Goal: Transaction & Acquisition: Register for event/course

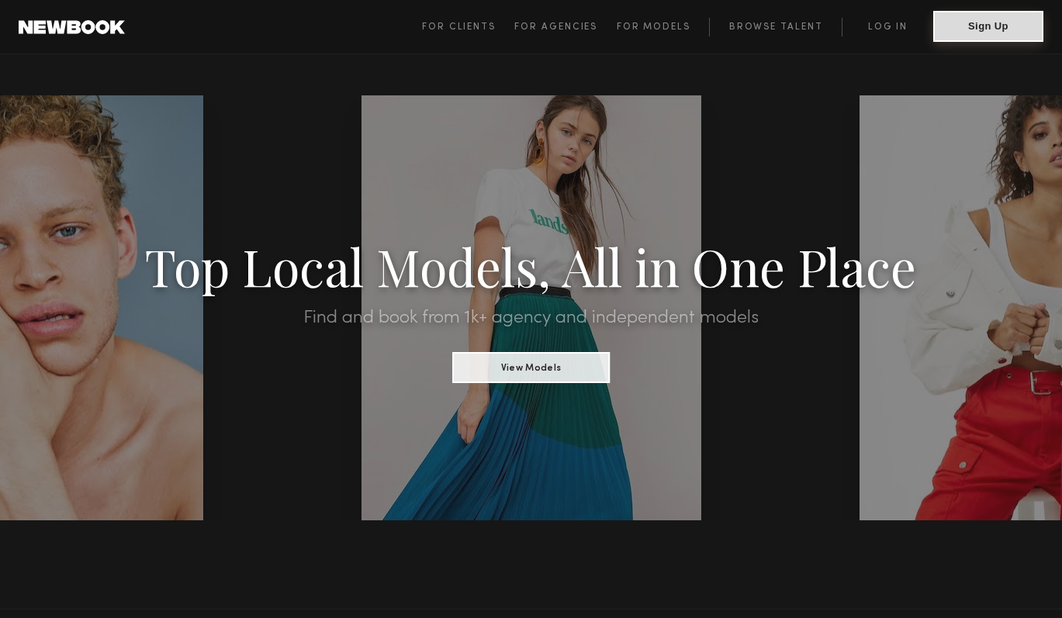
click at [1010, 21] on button "Sign Up" at bounding box center [988, 26] width 110 height 31
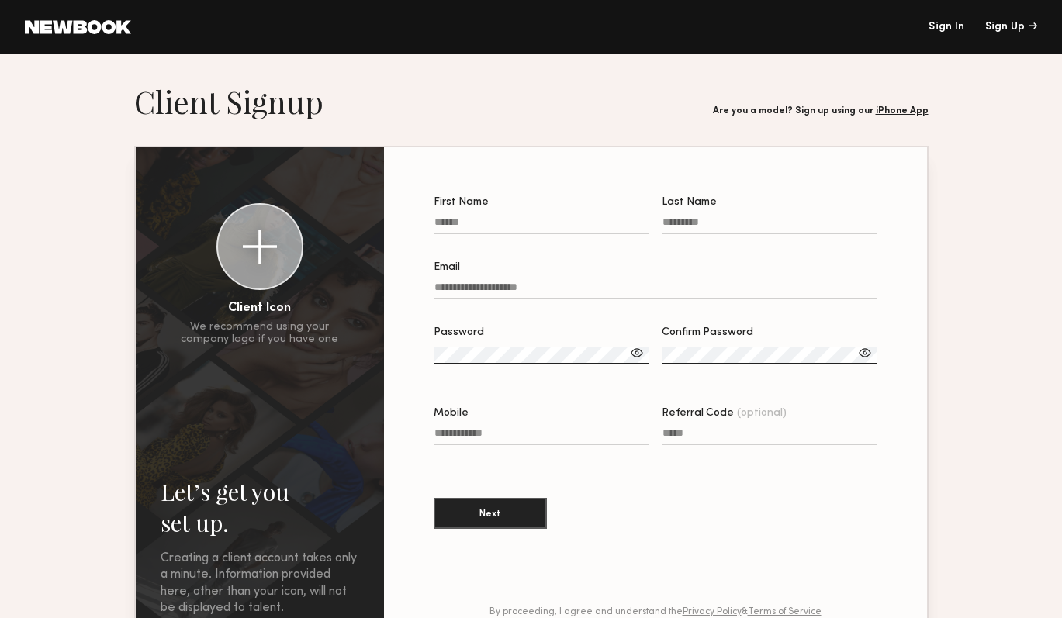
click at [486, 219] on input "First Name" at bounding box center [541, 225] width 216 height 18
type input "*****"
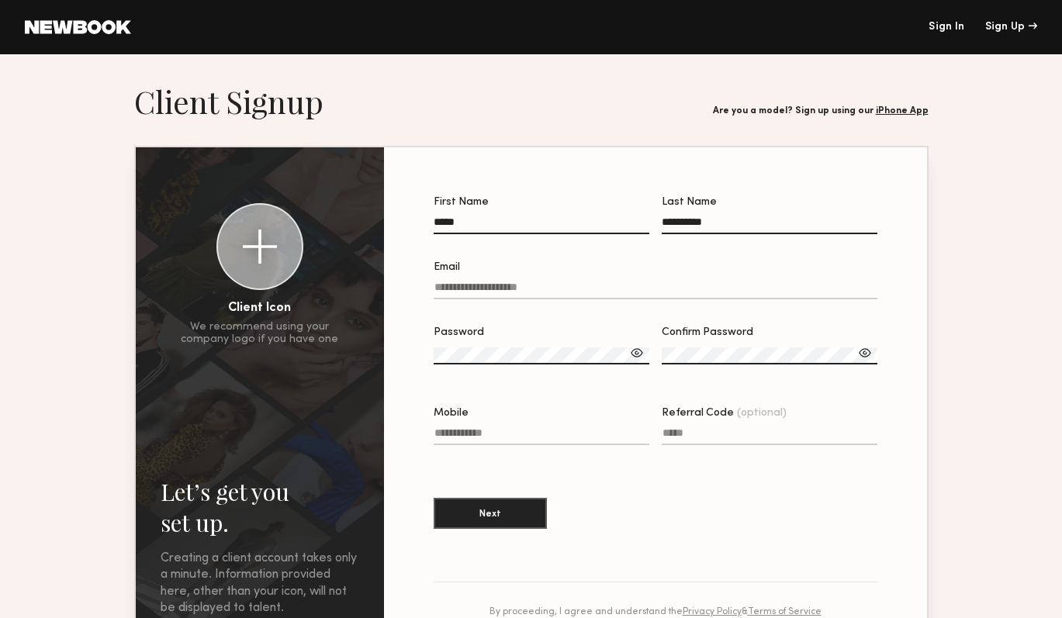
type input "**********"
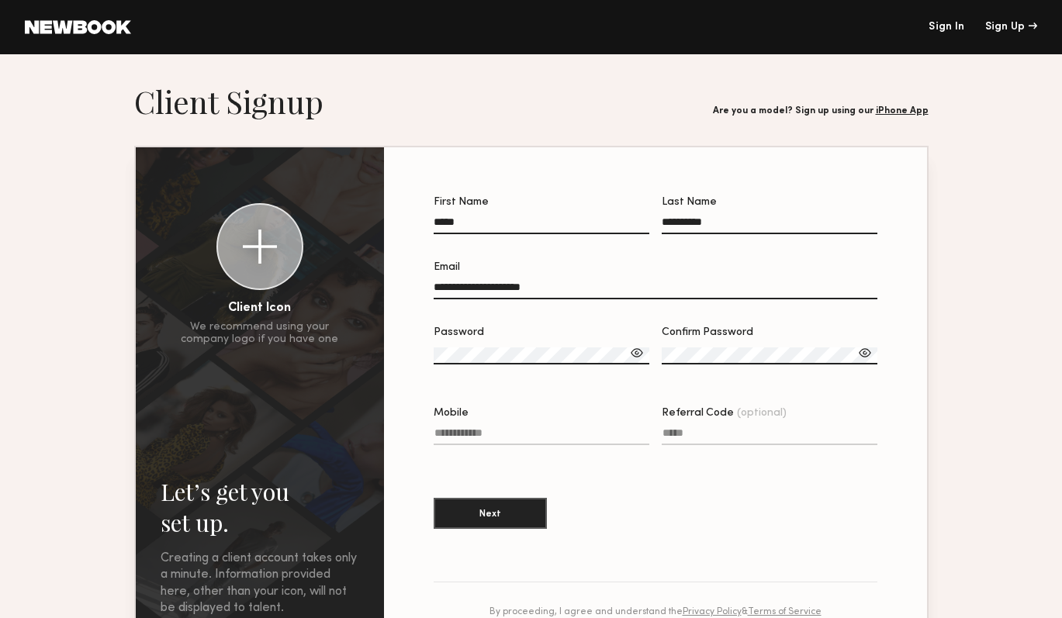
type input "**********"
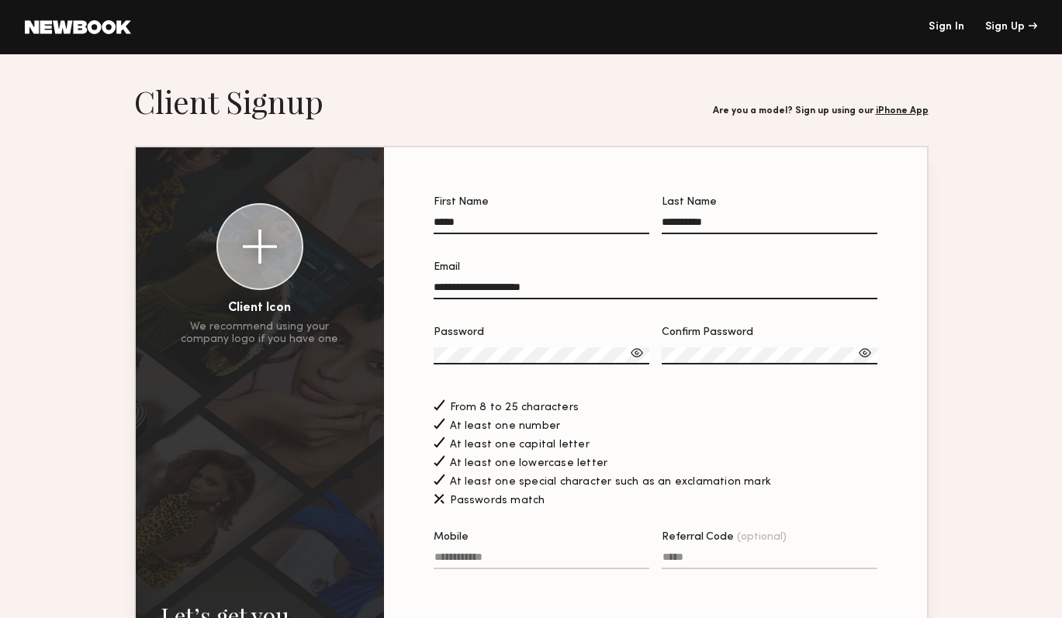
click at [637, 352] on div at bounding box center [637, 353] width 16 height 16
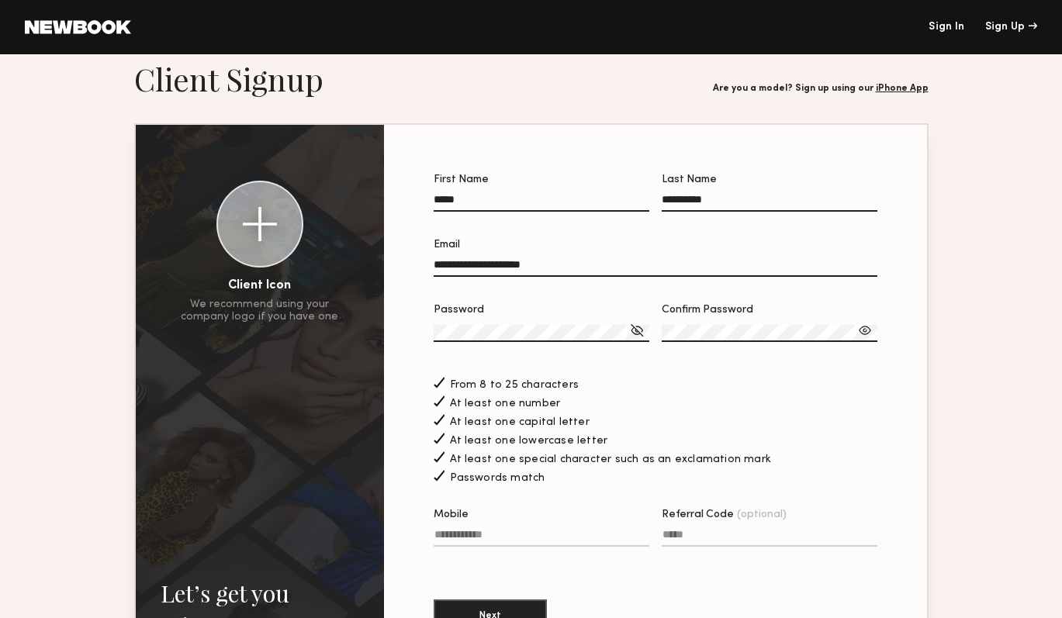
scroll to position [275, 0]
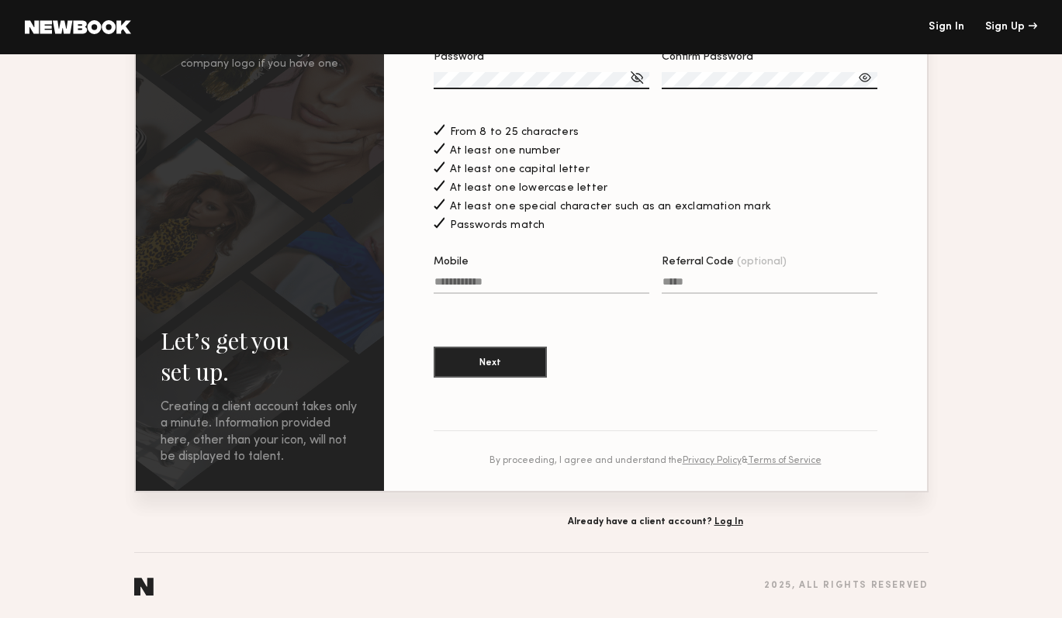
click at [501, 279] on input "Mobile" at bounding box center [541, 285] width 216 height 18
type input "**********"
click at [475, 360] on button "Next" at bounding box center [489, 361] width 113 height 31
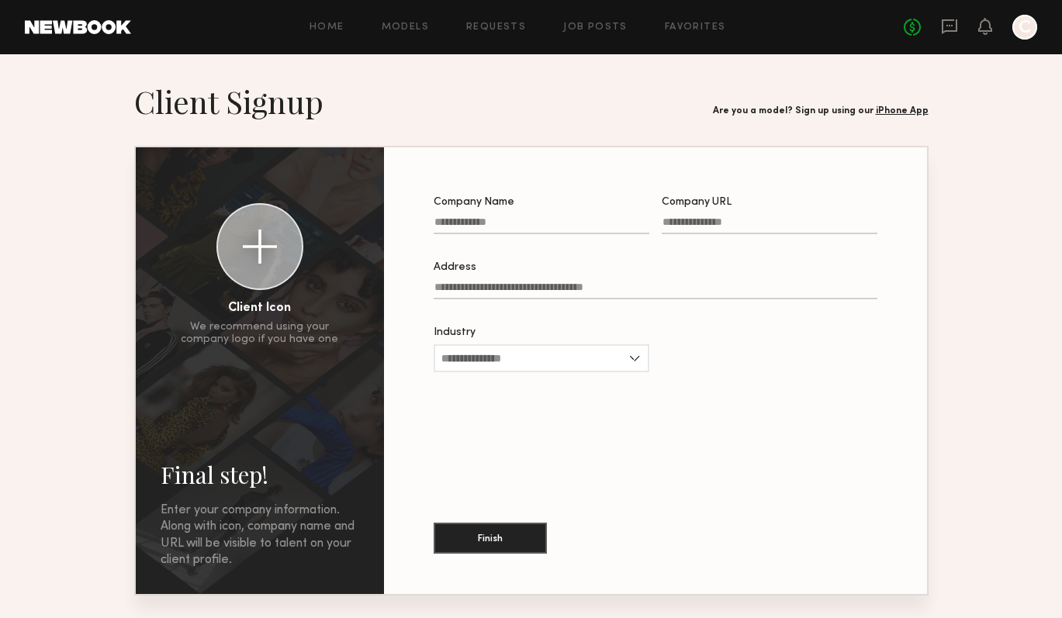
click at [558, 226] on input "Company Name" at bounding box center [541, 225] width 216 height 18
type input "**********"
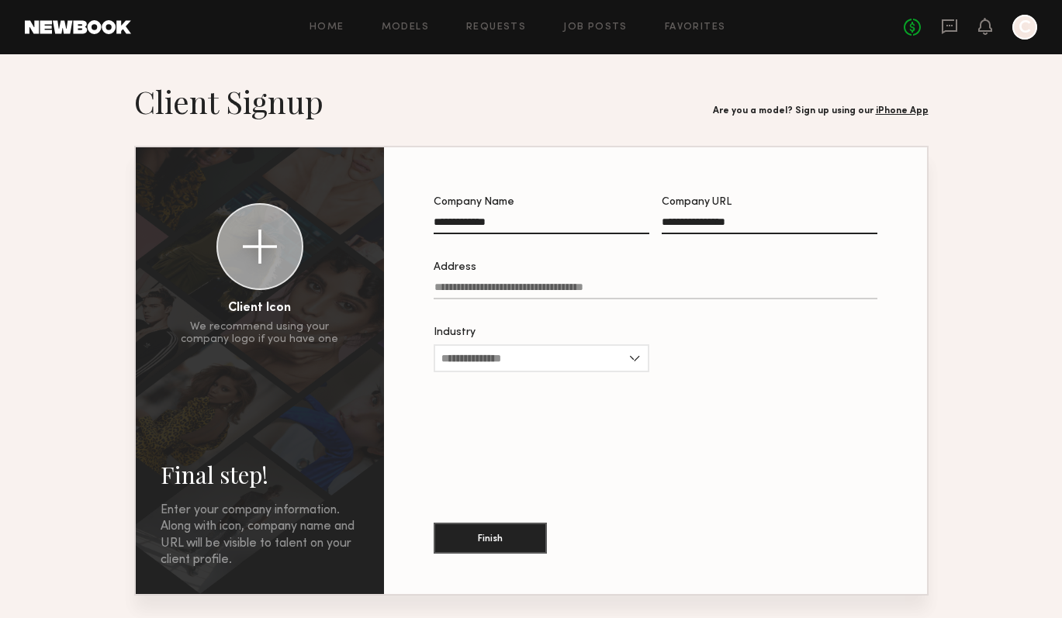
type input "**********"
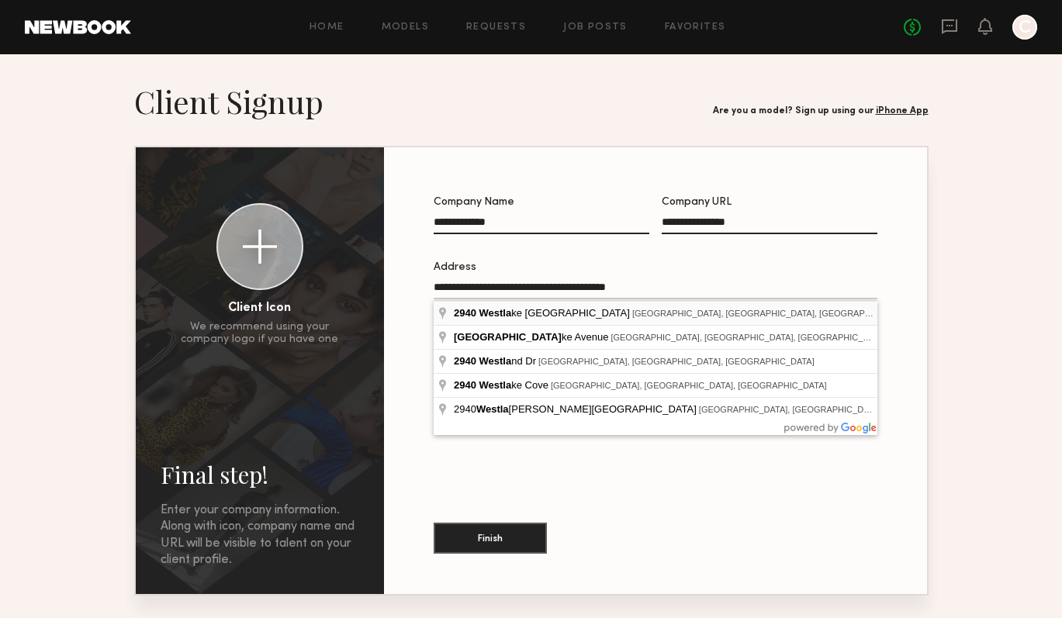
type input "**********"
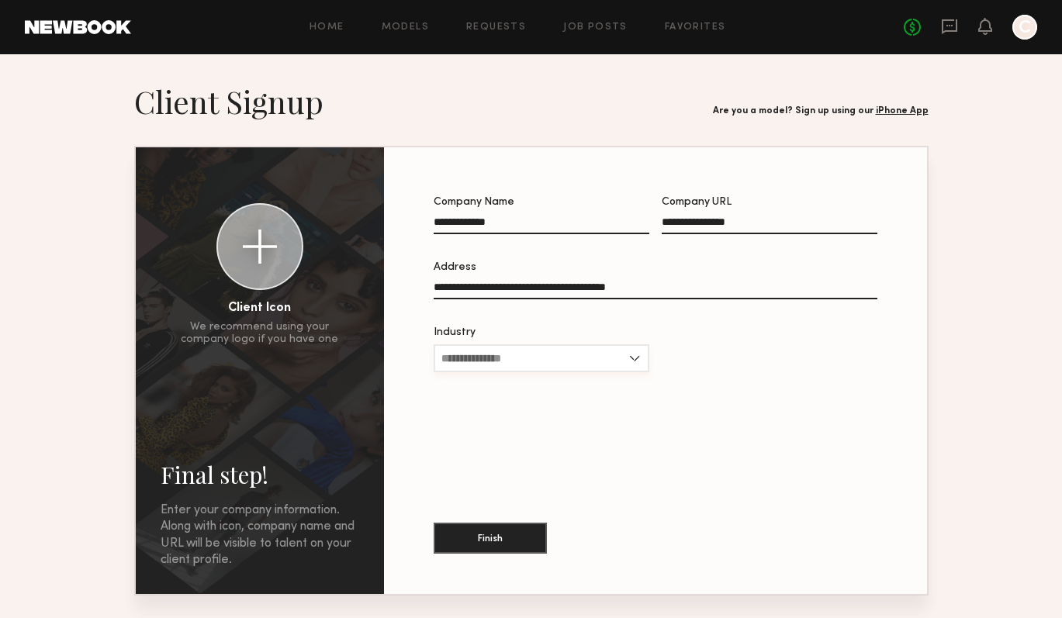
click at [552, 356] on input "Industry" at bounding box center [541, 358] width 216 height 28
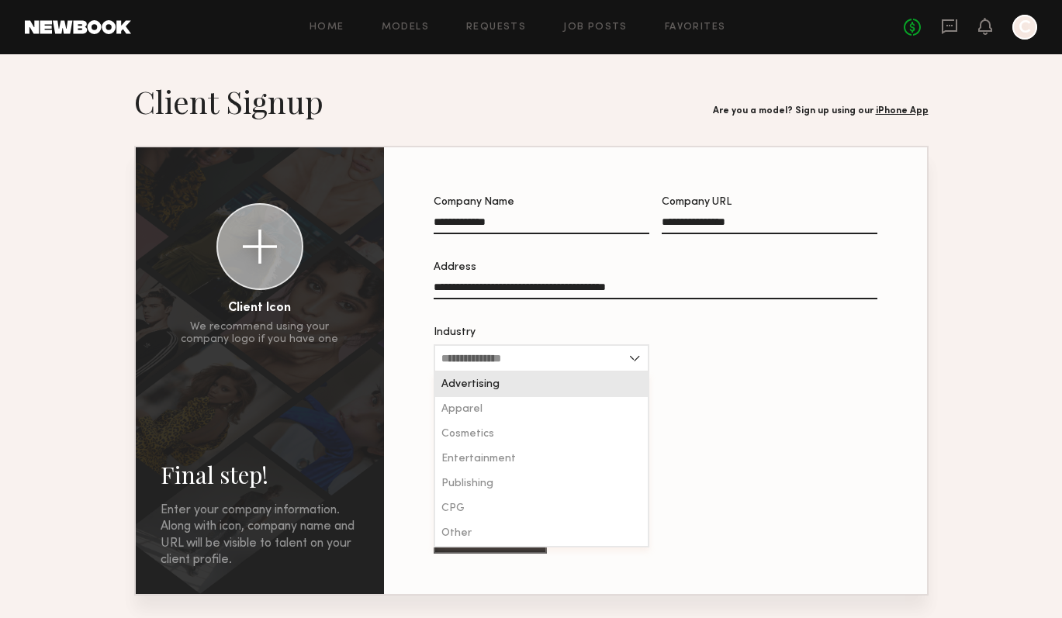
click at [555, 379] on div "Advertising" at bounding box center [541, 384] width 212 height 25
type input "**********"
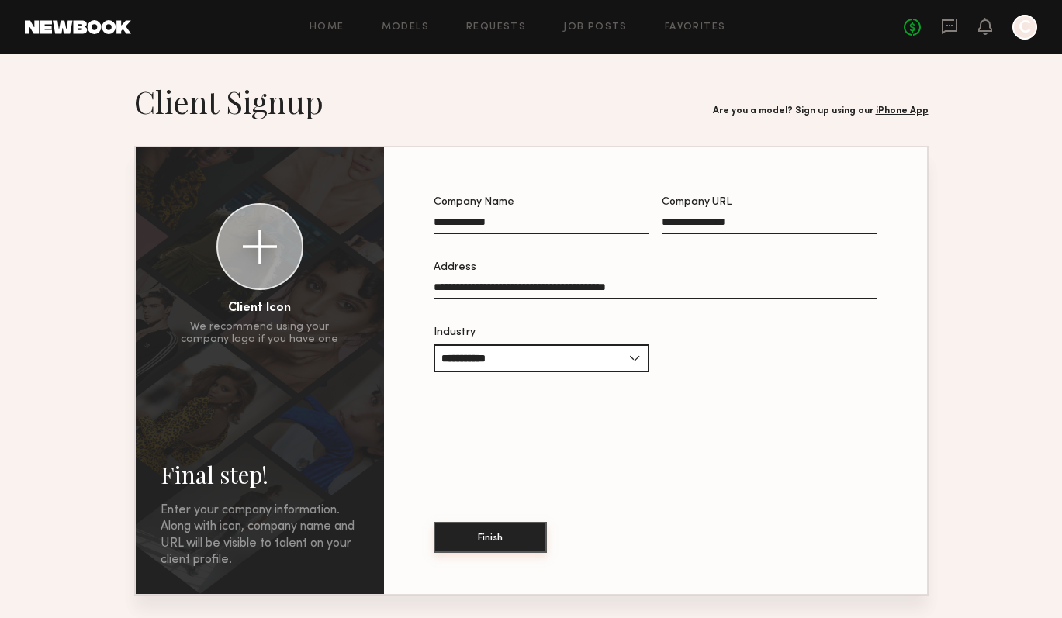
click at [505, 536] on button "Finish" at bounding box center [489, 537] width 113 height 31
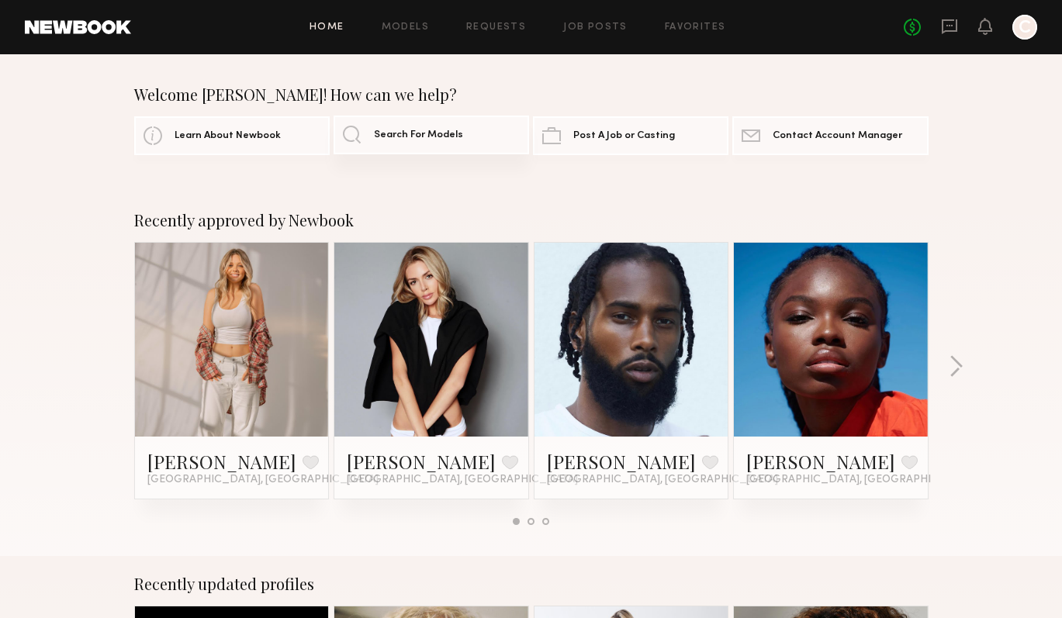
click at [404, 140] on link "Search For Models" at bounding box center [430, 135] width 195 height 39
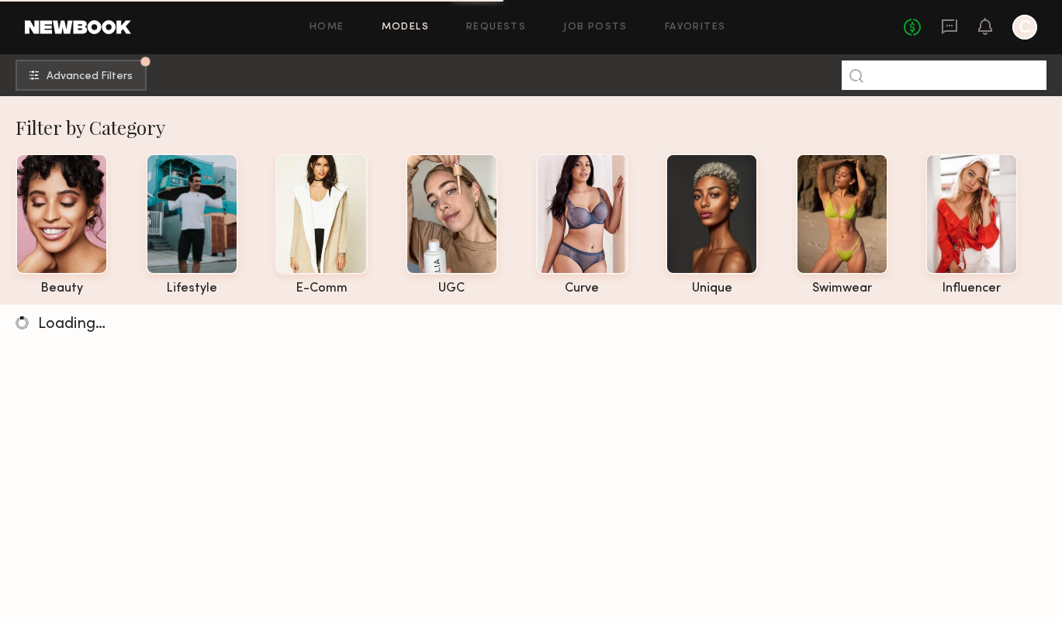
click at [938, 81] on input at bounding box center [943, 74] width 205 height 29
paste input "*********"
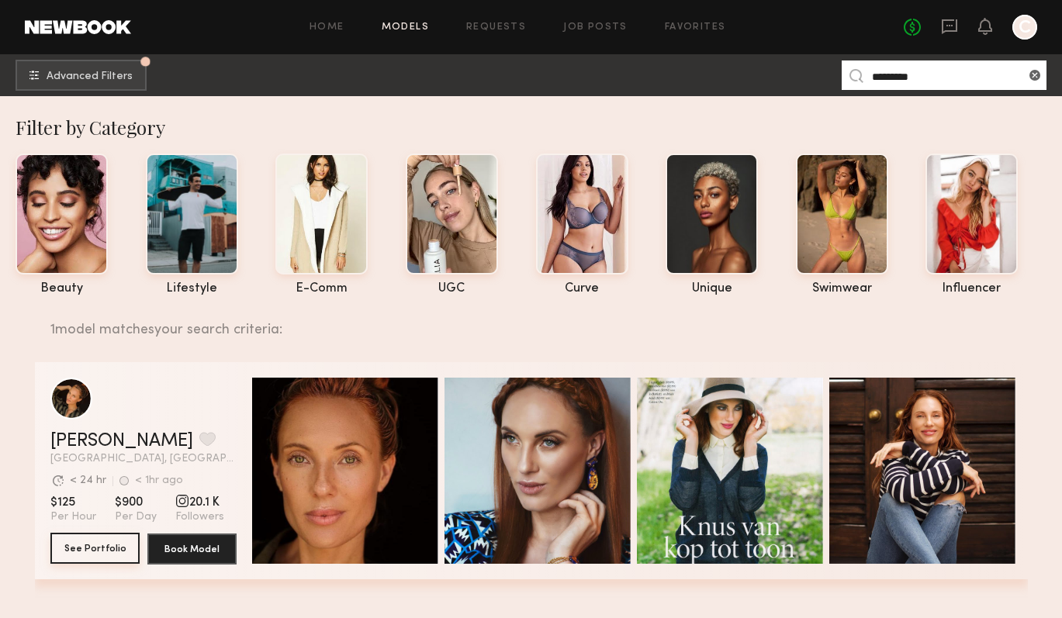
type input "*********"
click at [116, 551] on button "See Portfolio" at bounding box center [94, 548] width 89 height 31
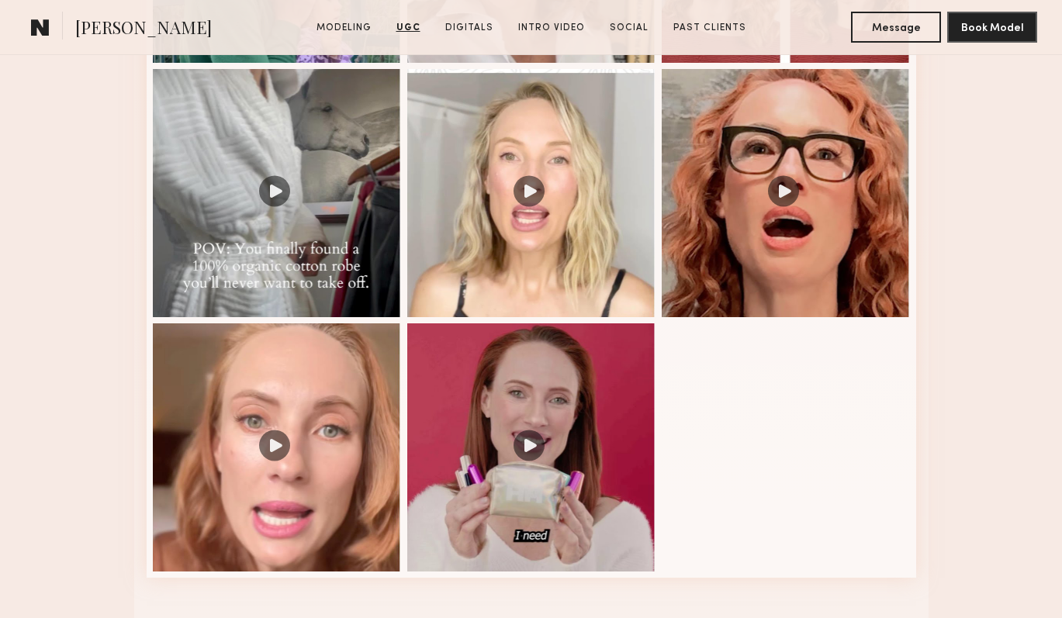
scroll to position [1735, 0]
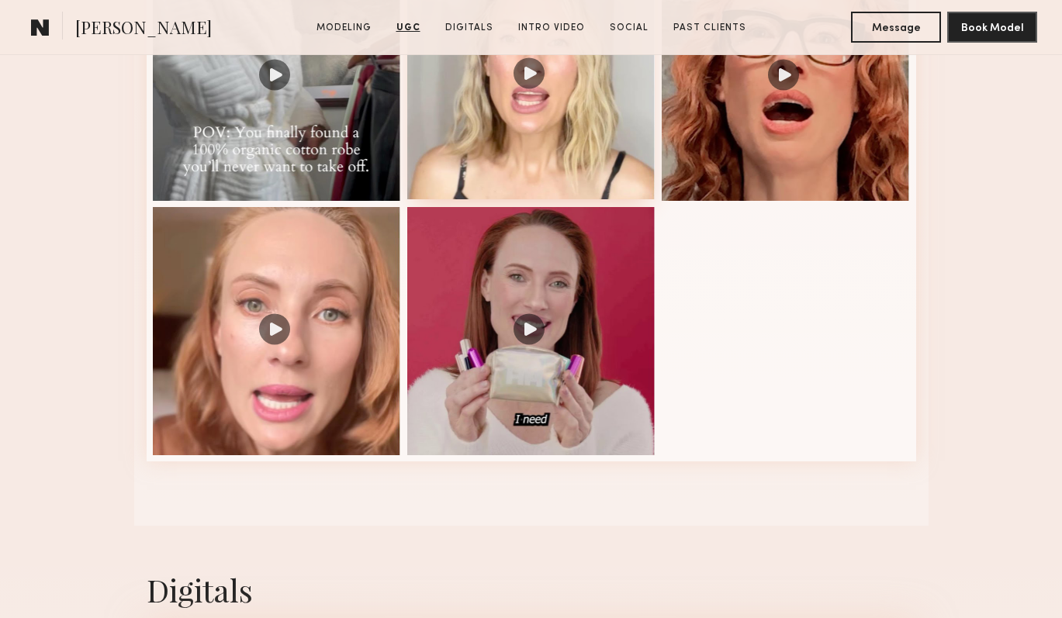
click at [586, 180] on div at bounding box center [531, 75] width 248 height 248
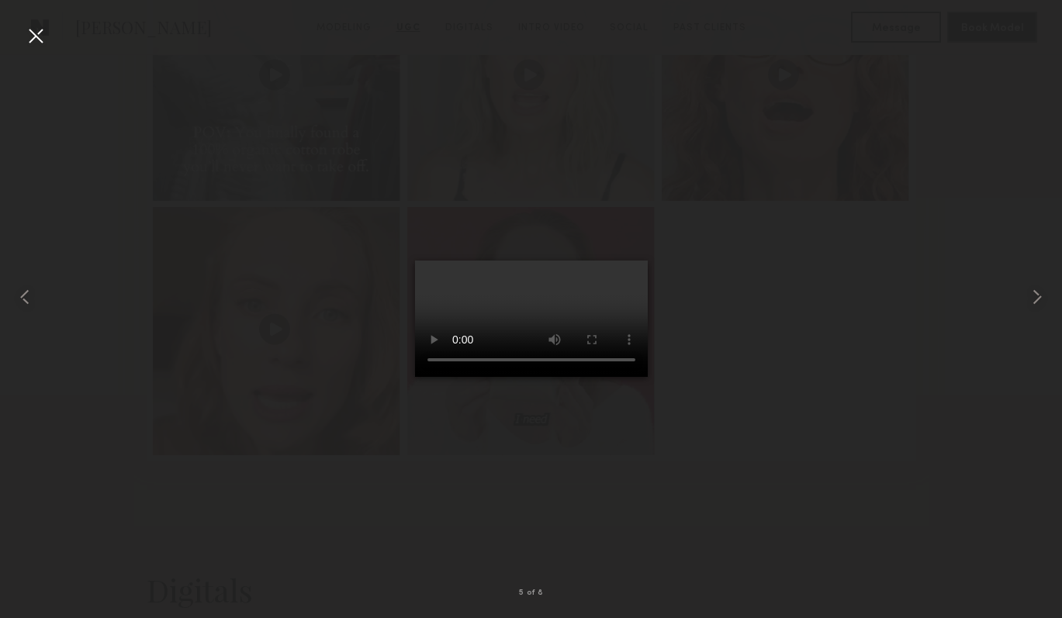
click at [786, 326] on div at bounding box center [531, 297] width 1062 height 544
click at [737, 319] on div at bounding box center [531, 297] width 1062 height 544
click at [33, 29] on div at bounding box center [35, 35] width 25 height 25
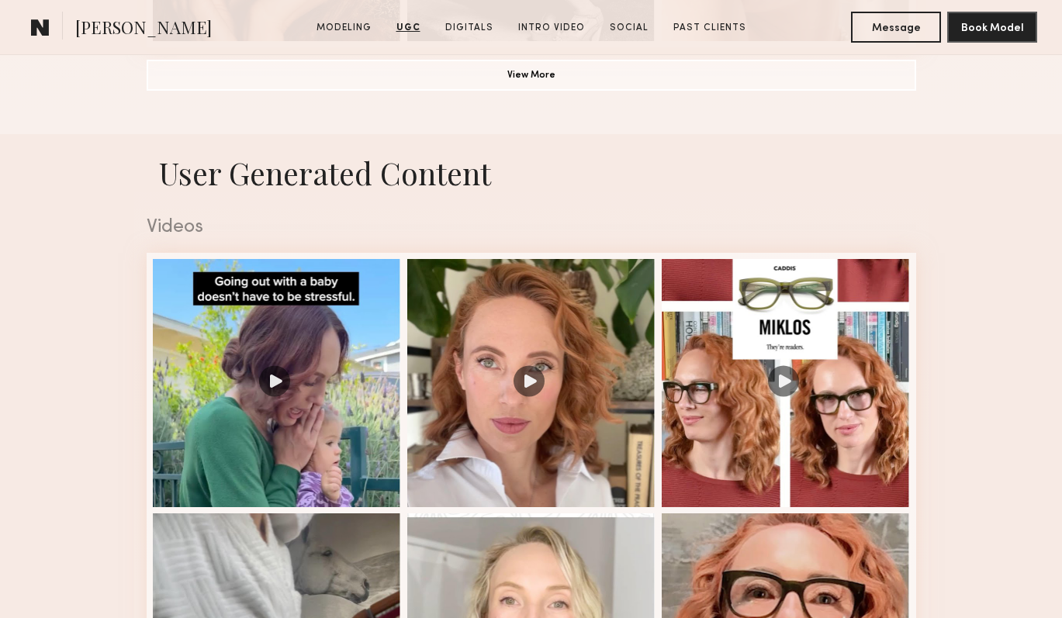
scroll to position [1172, 0]
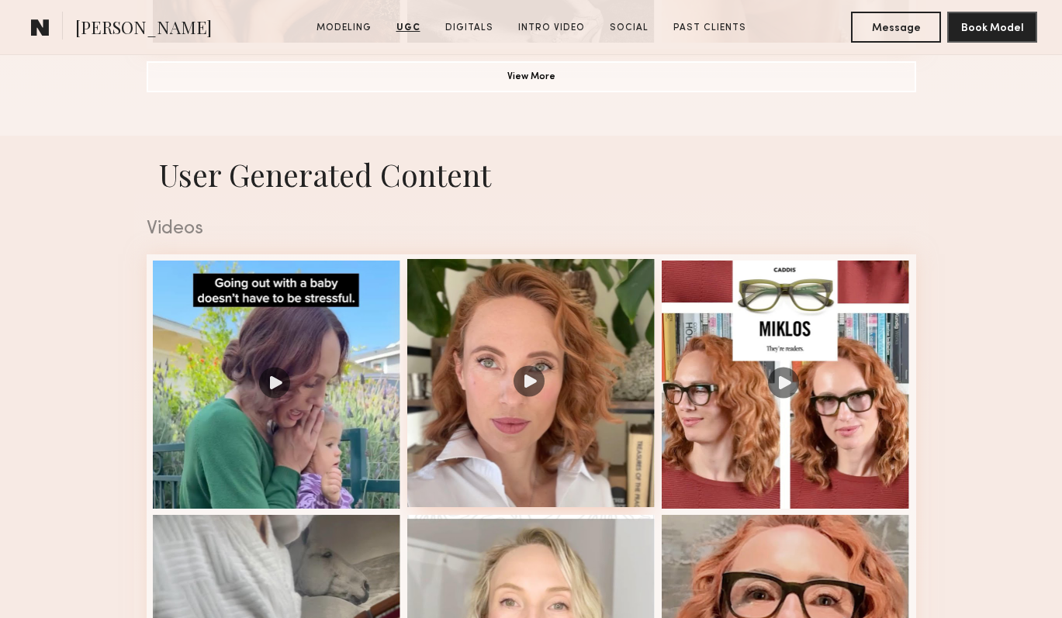
click at [499, 323] on div at bounding box center [531, 383] width 248 height 248
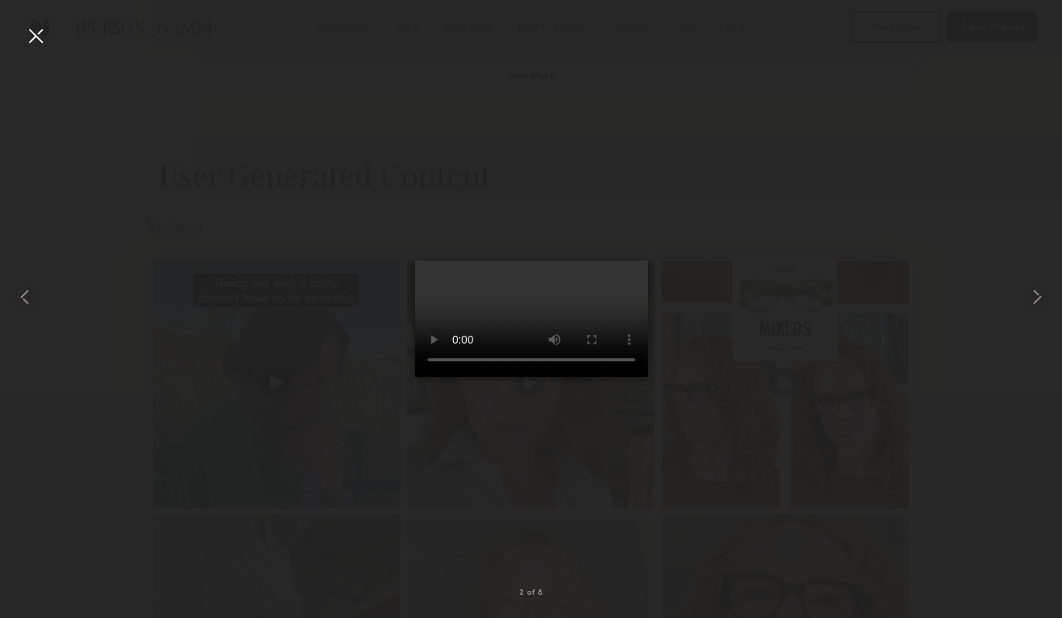
click at [719, 468] on div at bounding box center [531, 297] width 1062 height 544
click at [38, 40] on div at bounding box center [35, 35] width 25 height 25
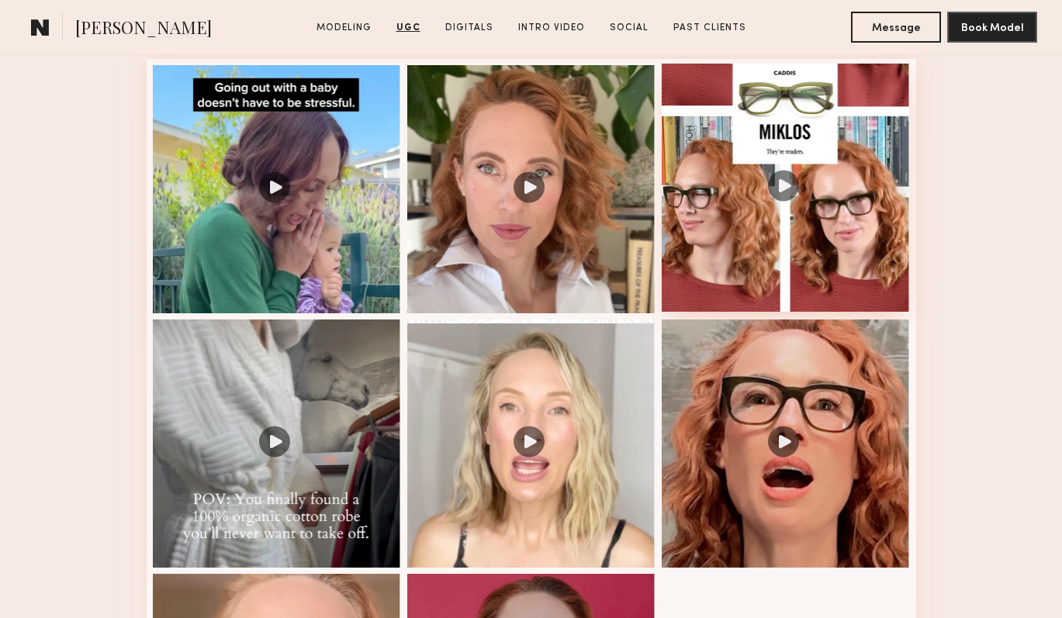
scroll to position [1375, 0]
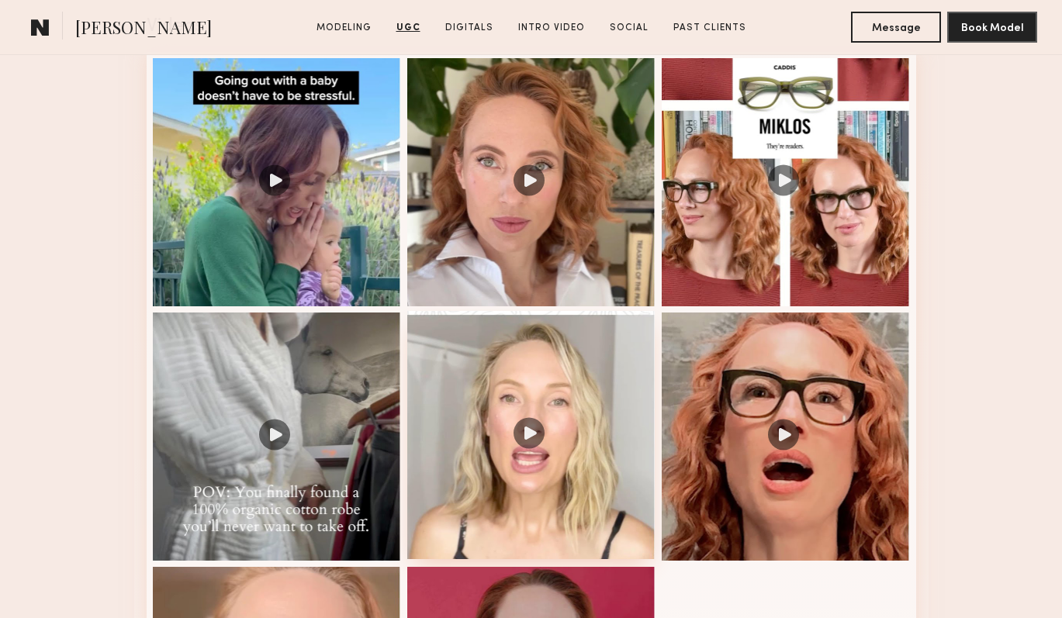
click at [585, 366] on div at bounding box center [531, 435] width 248 height 248
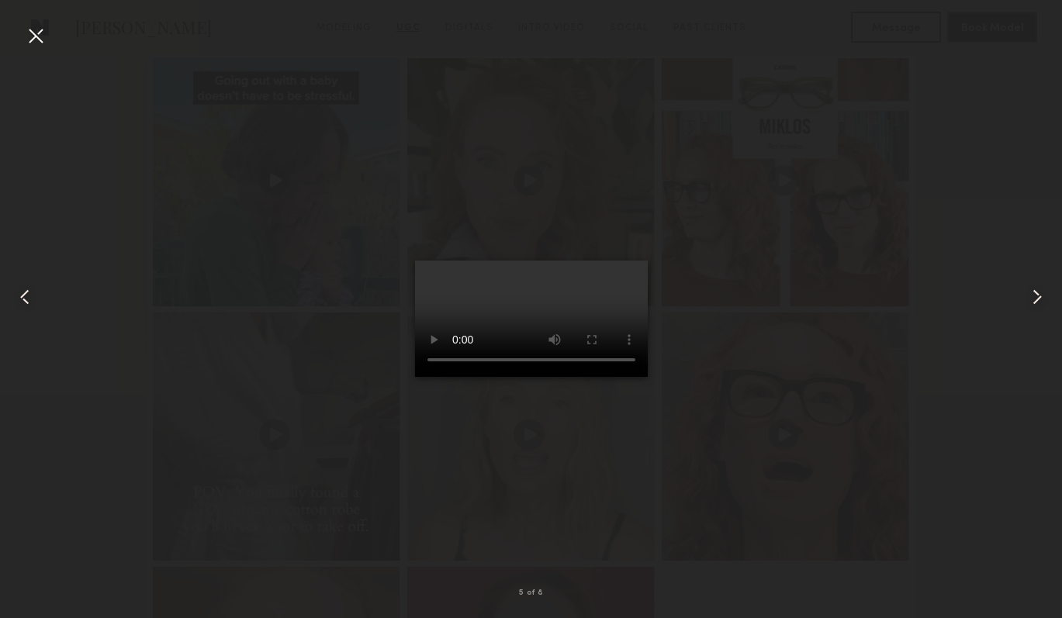
click at [32, 36] on div at bounding box center [35, 35] width 25 height 25
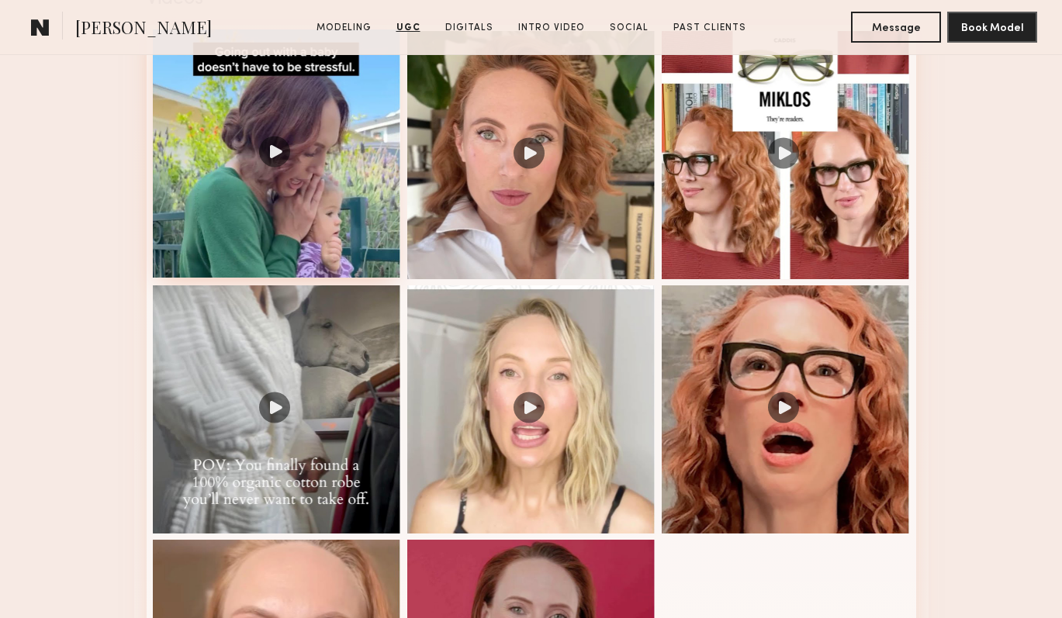
scroll to position [1503, 0]
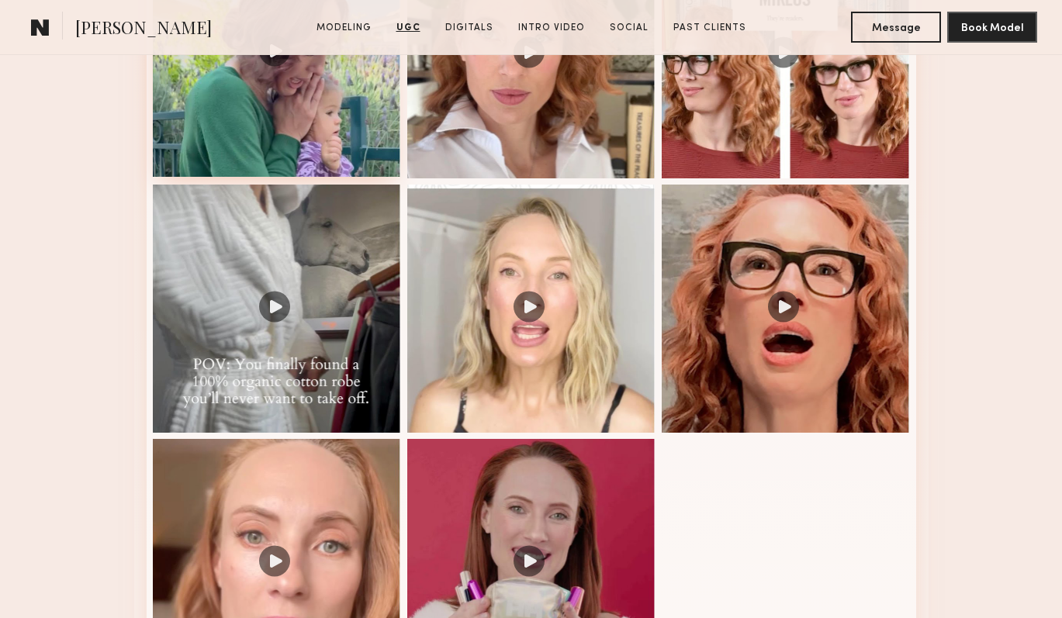
click at [318, 243] on div at bounding box center [277, 309] width 248 height 248
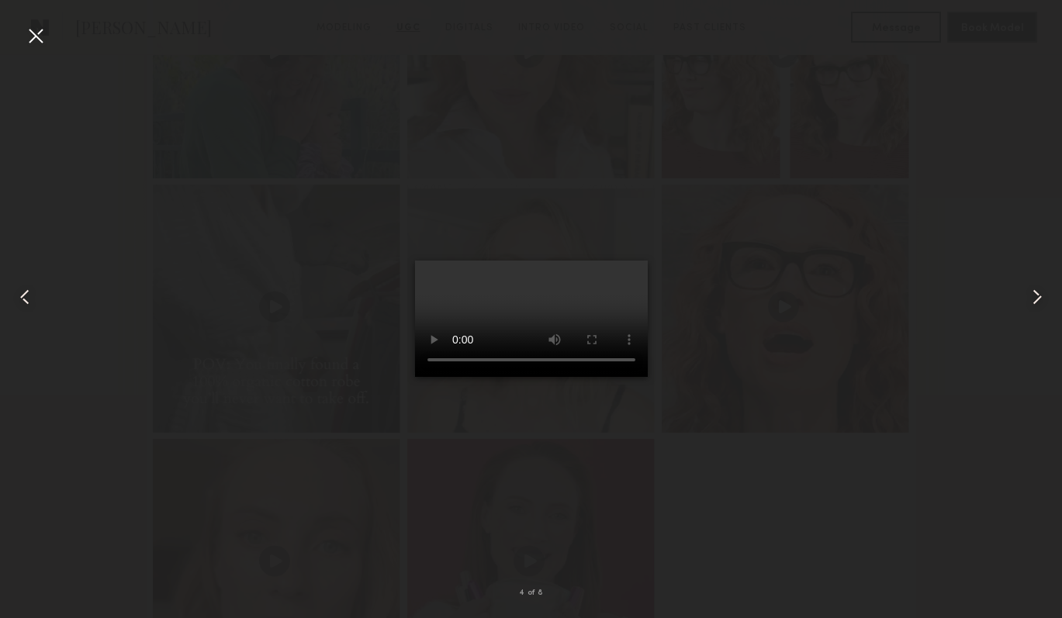
click at [36, 35] on div at bounding box center [35, 35] width 25 height 25
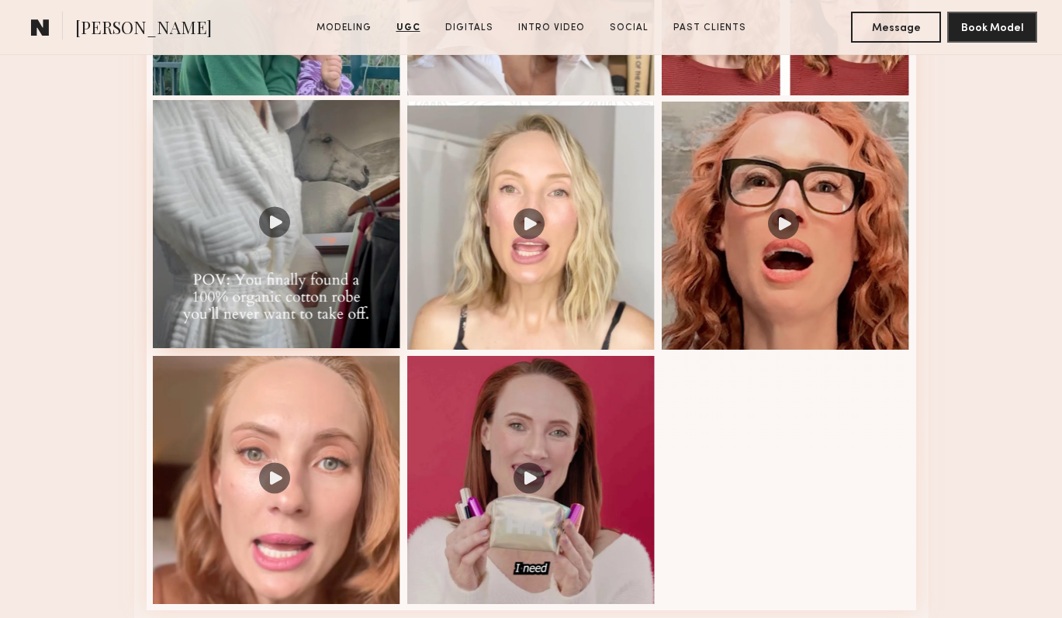
scroll to position [1667, 0]
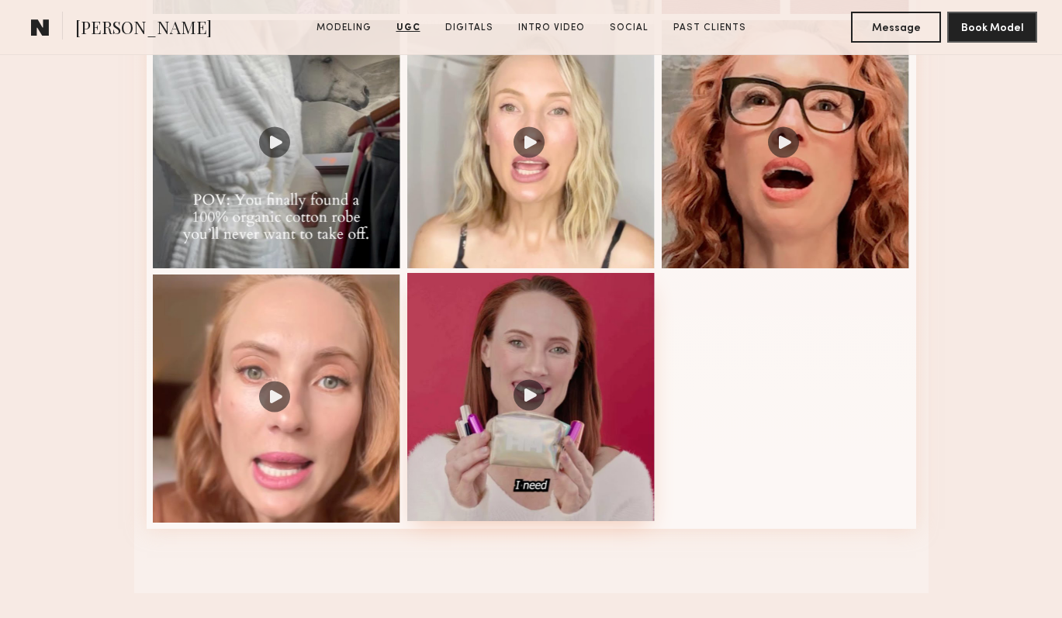
click at [472, 323] on div at bounding box center [531, 397] width 248 height 248
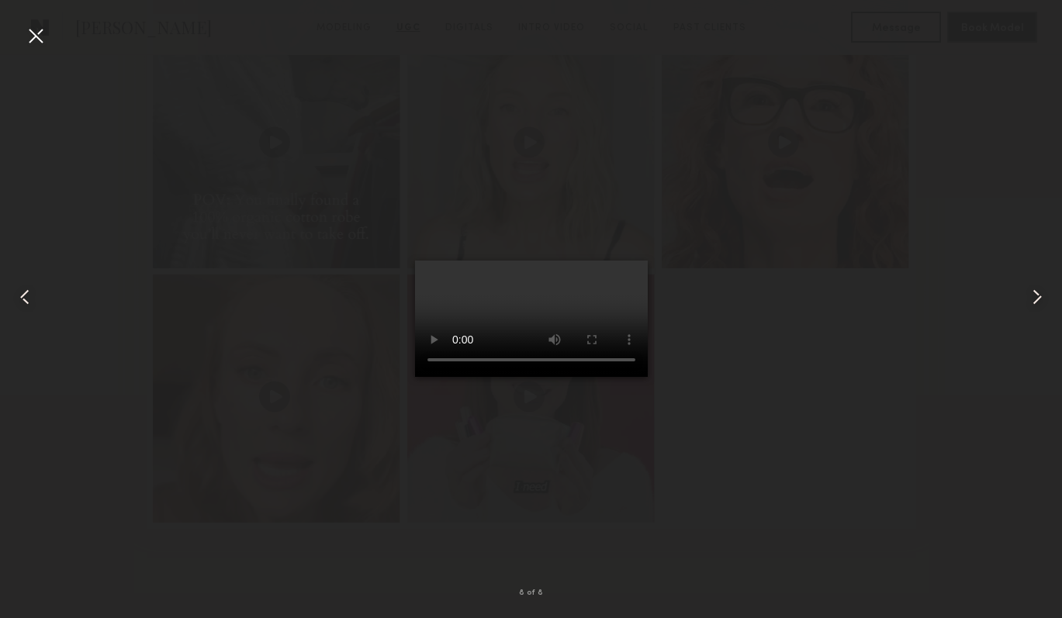
click at [36, 33] on div at bounding box center [35, 35] width 25 height 25
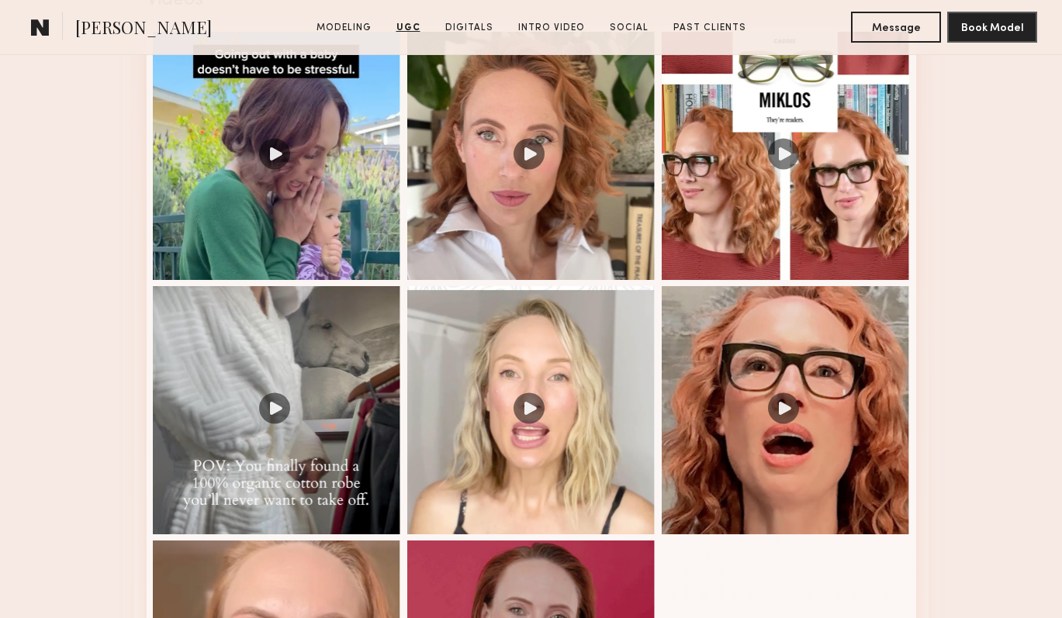
scroll to position [1313, 0]
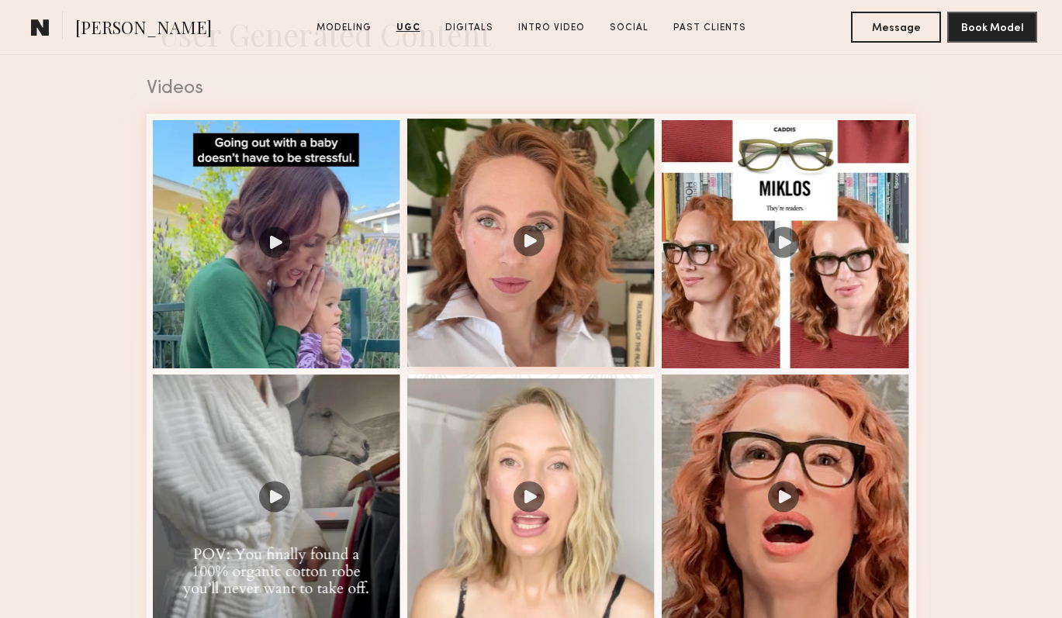
click at [474, 181] on div at bounding box center [531, 243] width 248 height 248
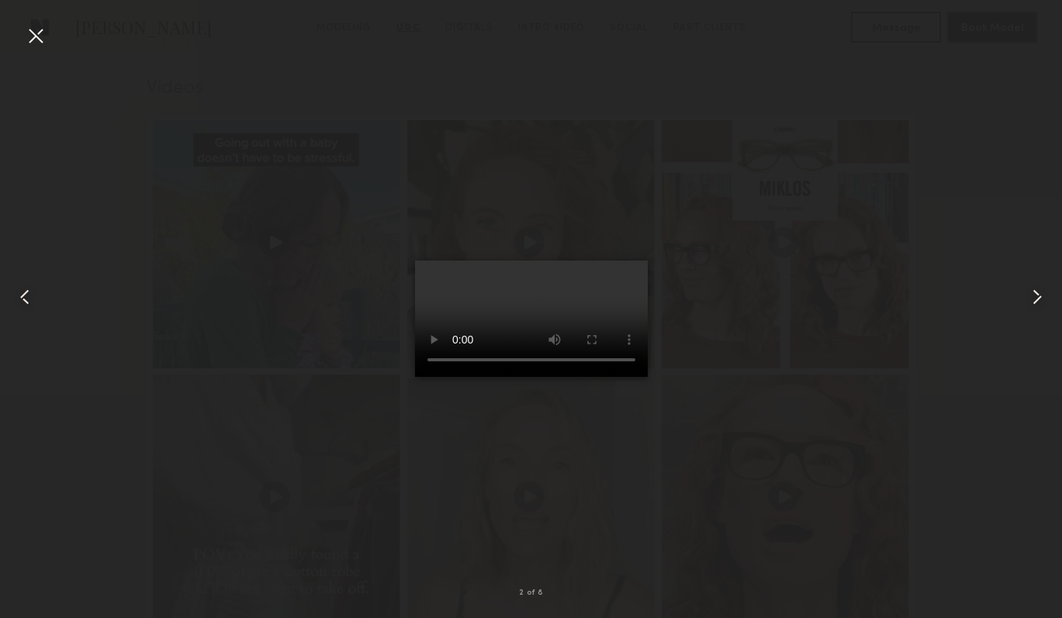
click at [43, 46] on div at bounding box center [35, 35] width 25 height 25
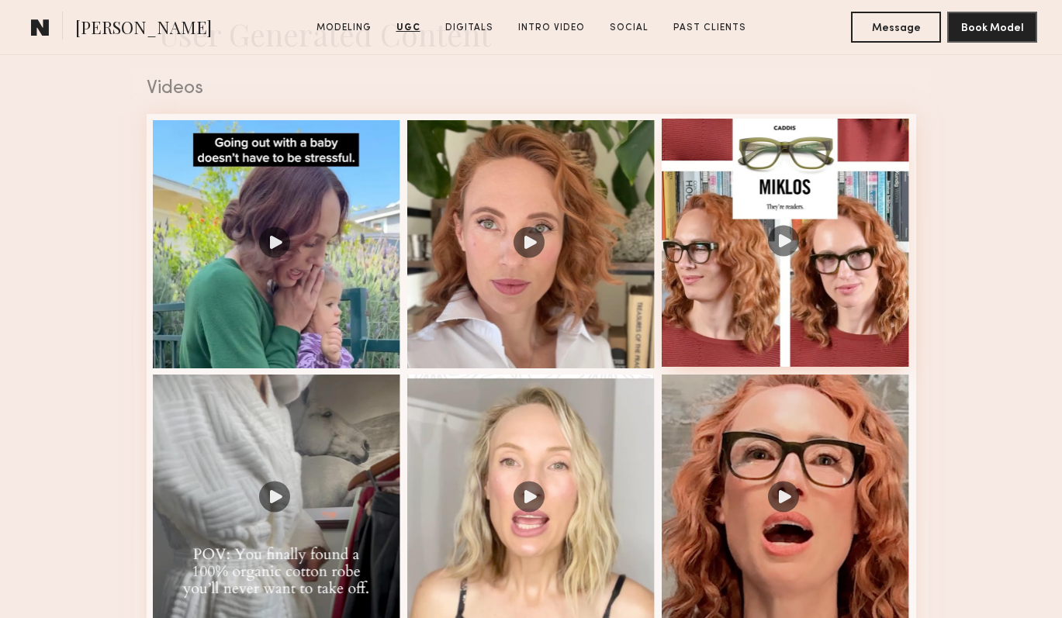
click at [707, 236] on div at bounding box center [785, 243] width 248 height 248
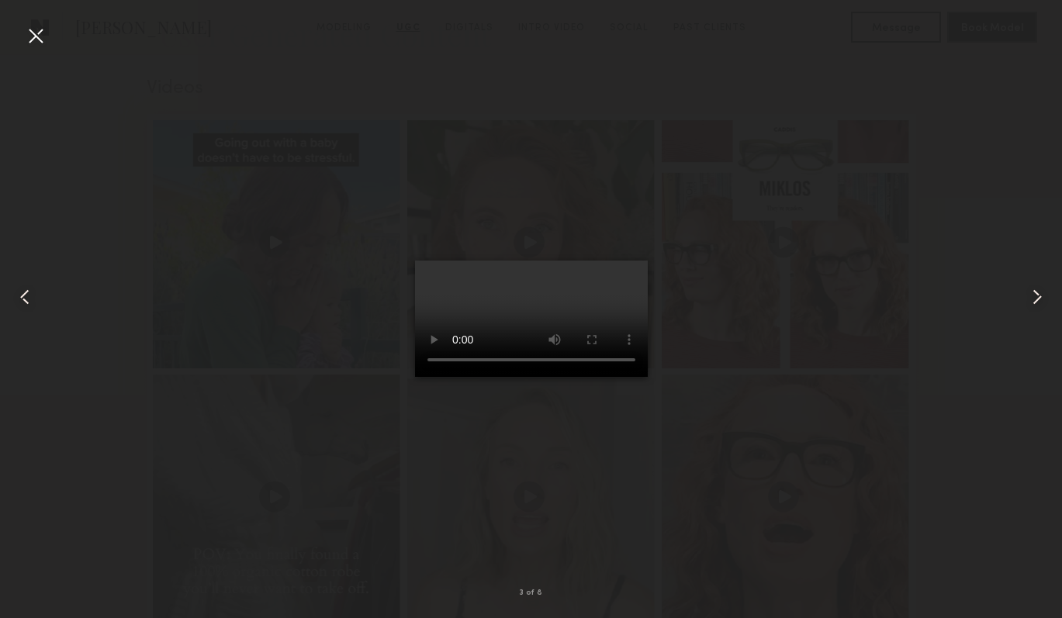
click at [36, 26] on div at bounding box center [35, 35] width 25 height 25
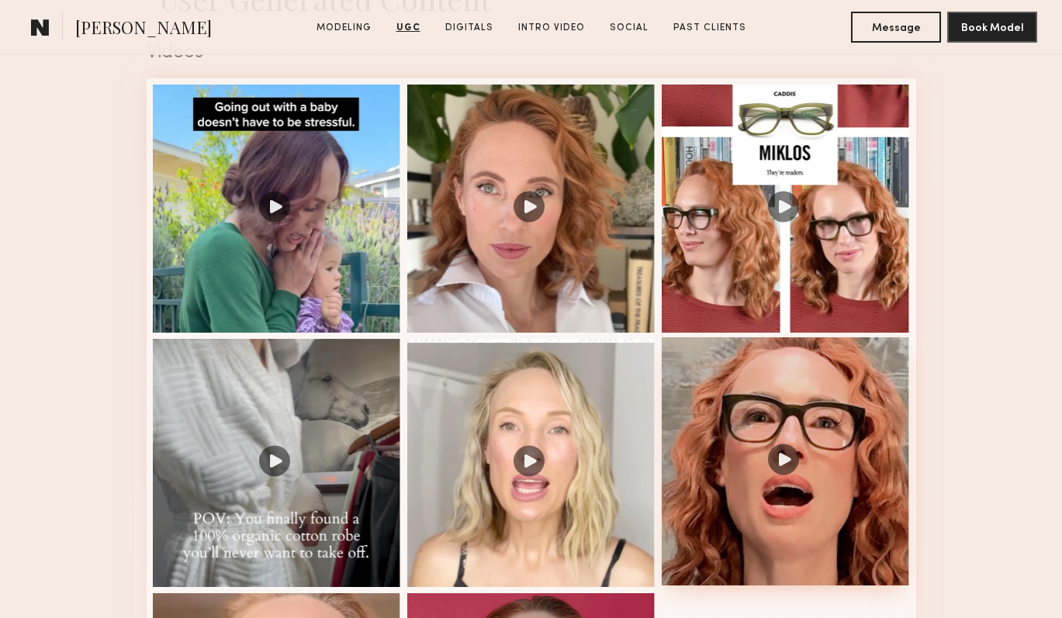
scroll to position [1422, 0]
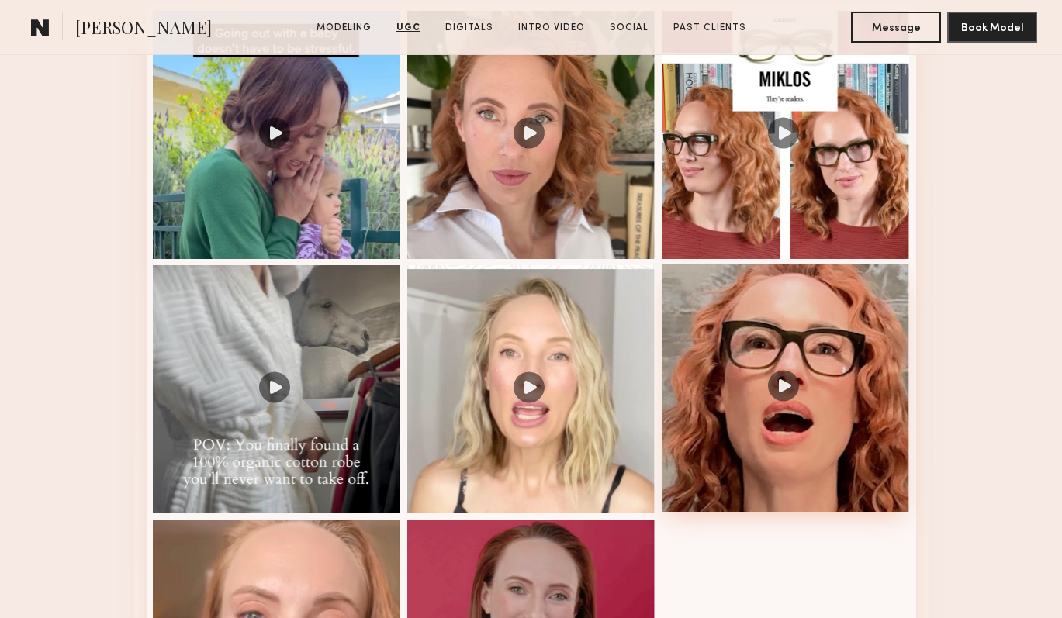
click at [748, 312] on div at bounding box center [785, 388] width 248 height 248
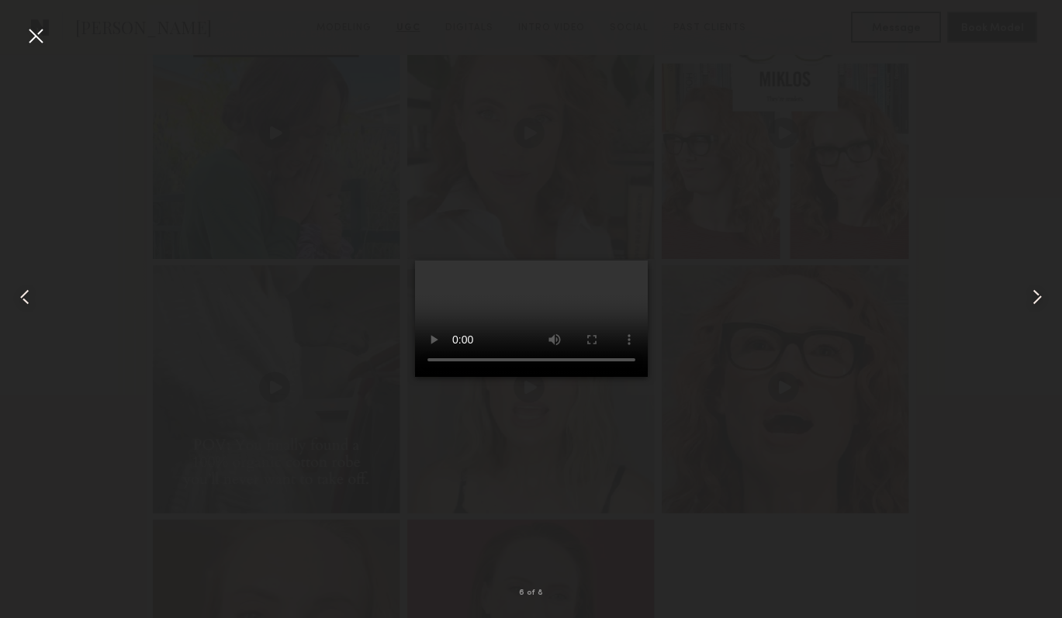
click at [33, 36] on div at bounding box center [35, 35] width 25 height 25
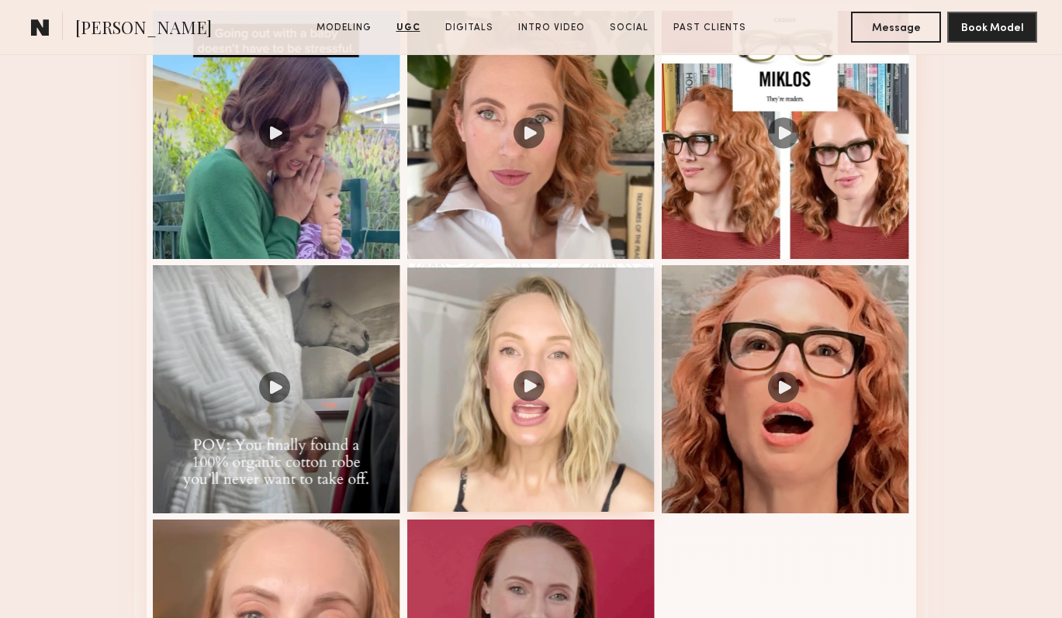
click at [516, 339] on div at bounding box center [531, 388] width 248 height 248
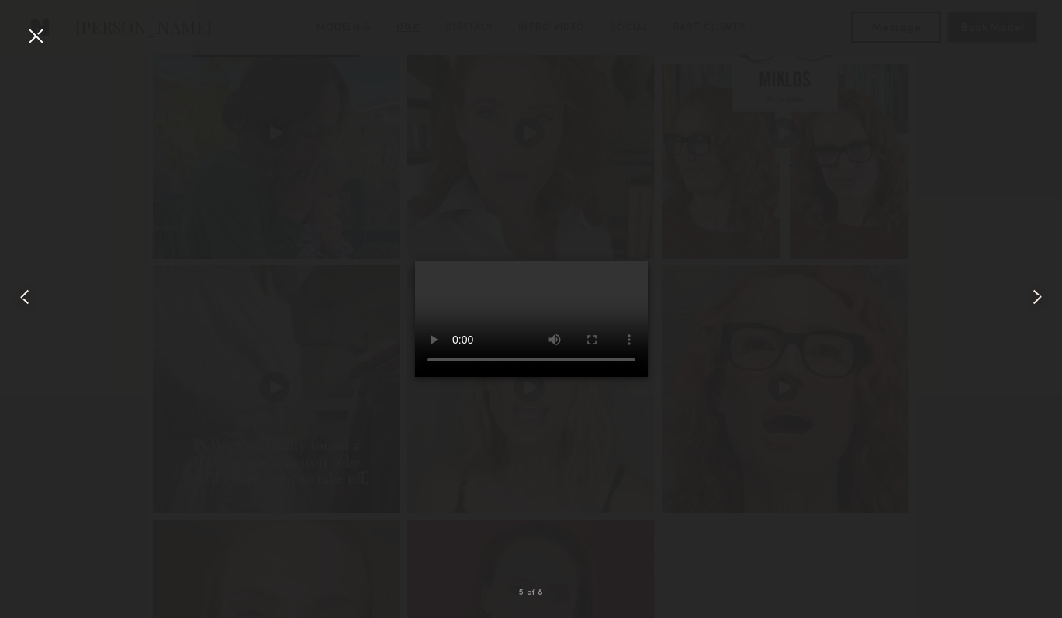
click at [35, 39] on div at bounding box center [35, 35] width 25 height 25
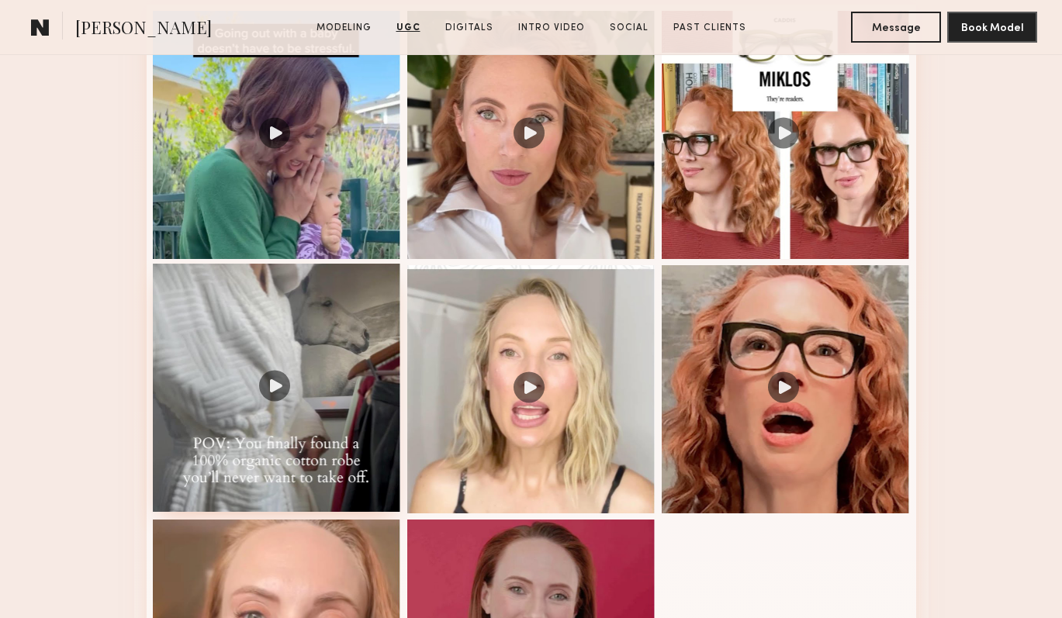
click at [340, 339] on div at bounding box center [277, 388] width 248 height 248
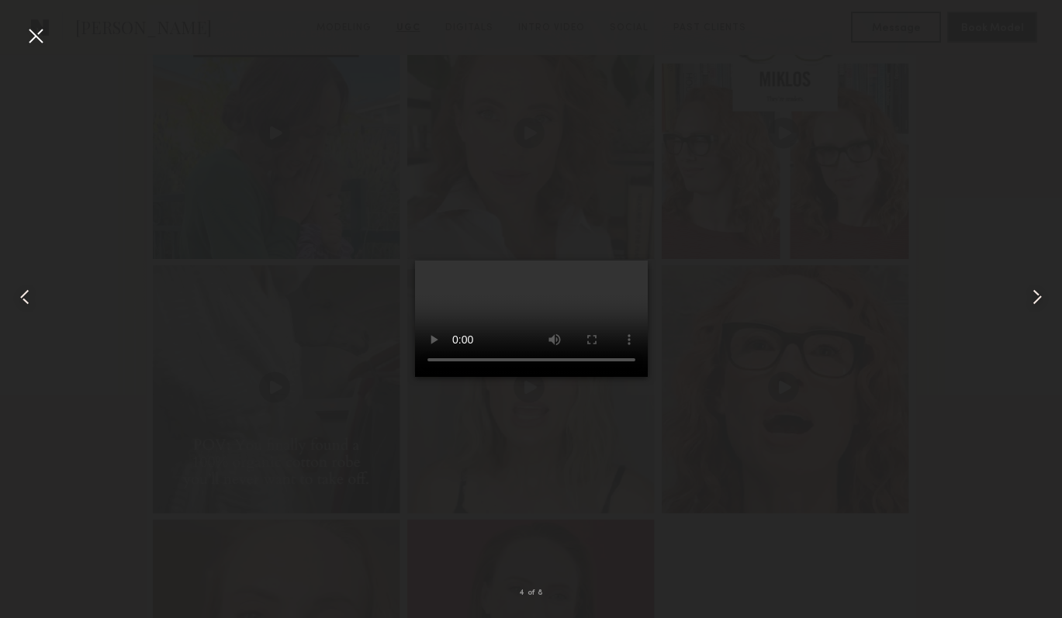
click at [42, 32] on div at bounding box center [35, 35] width 25 height 25
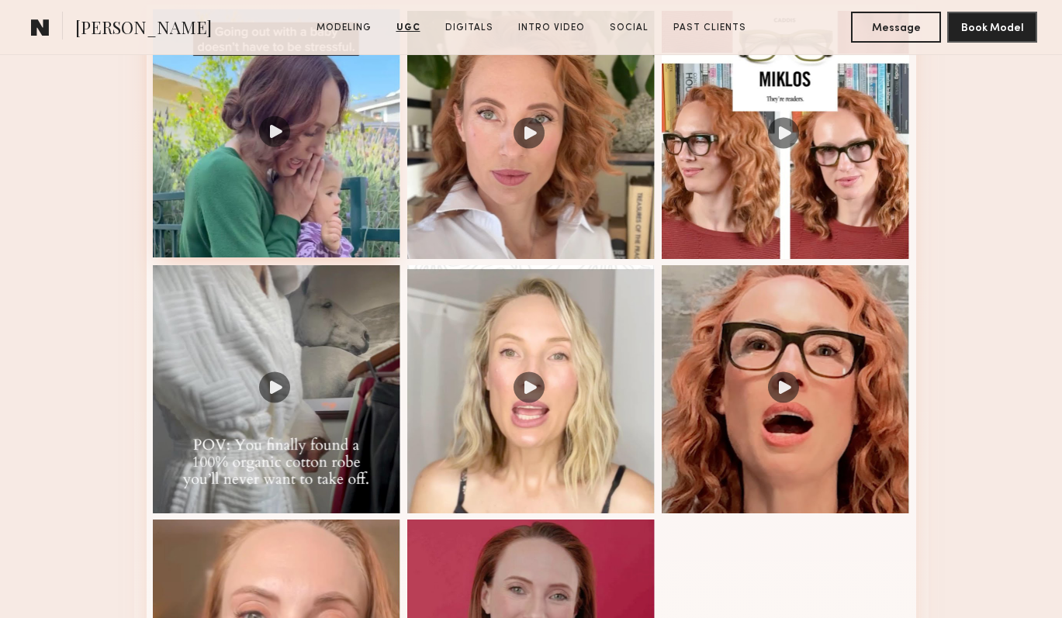
click at [349, 117] on div at bounding box center [277, 133] width 248 height 248
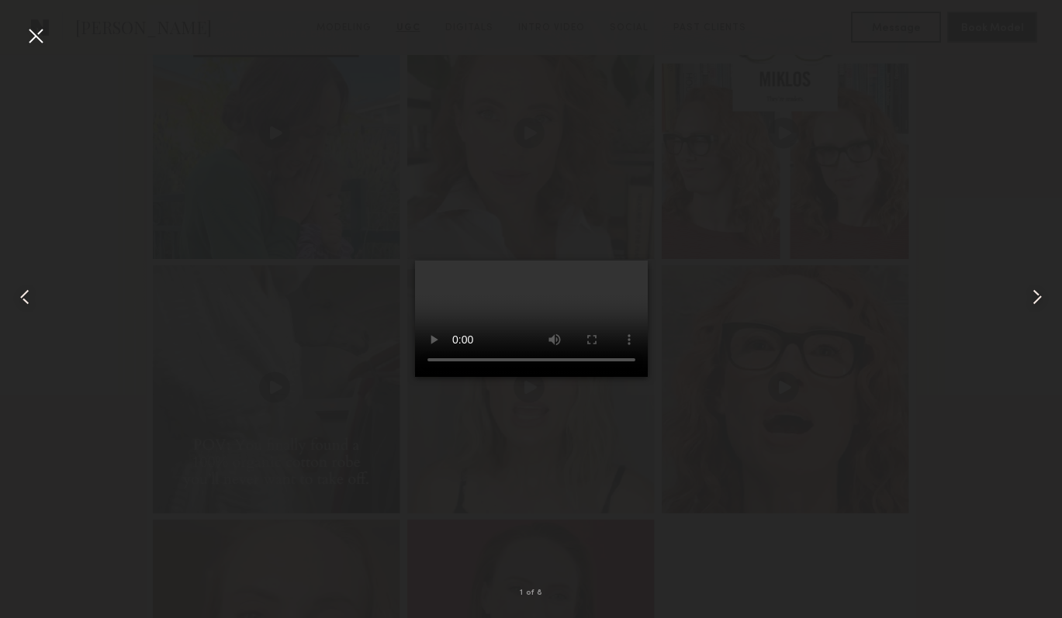
click at [36, 40] on div at bounding box center [35, 35] width 25 height 25
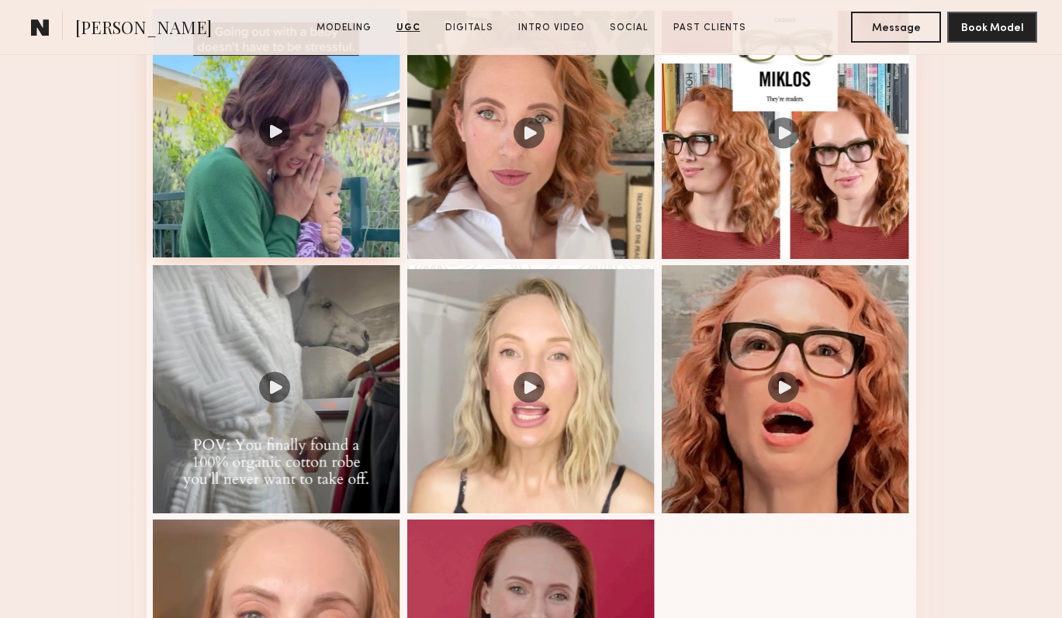
click at [315, 130] on div at bounding box center [277, 133] width 248 height 248
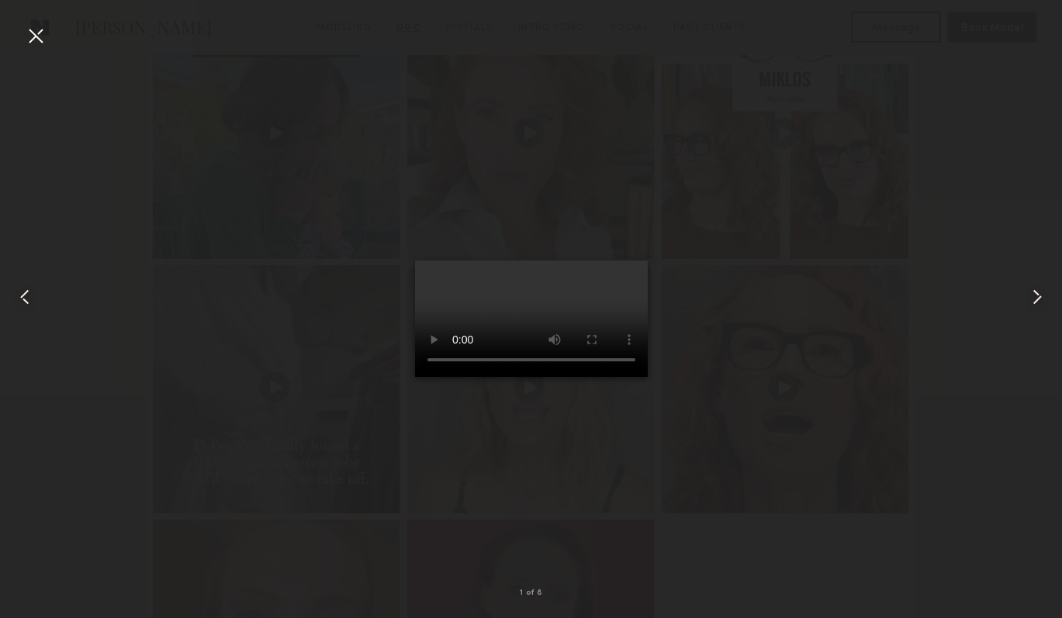
click at [26, 33] on div at bounding box center [35, 35] width 25 height 25
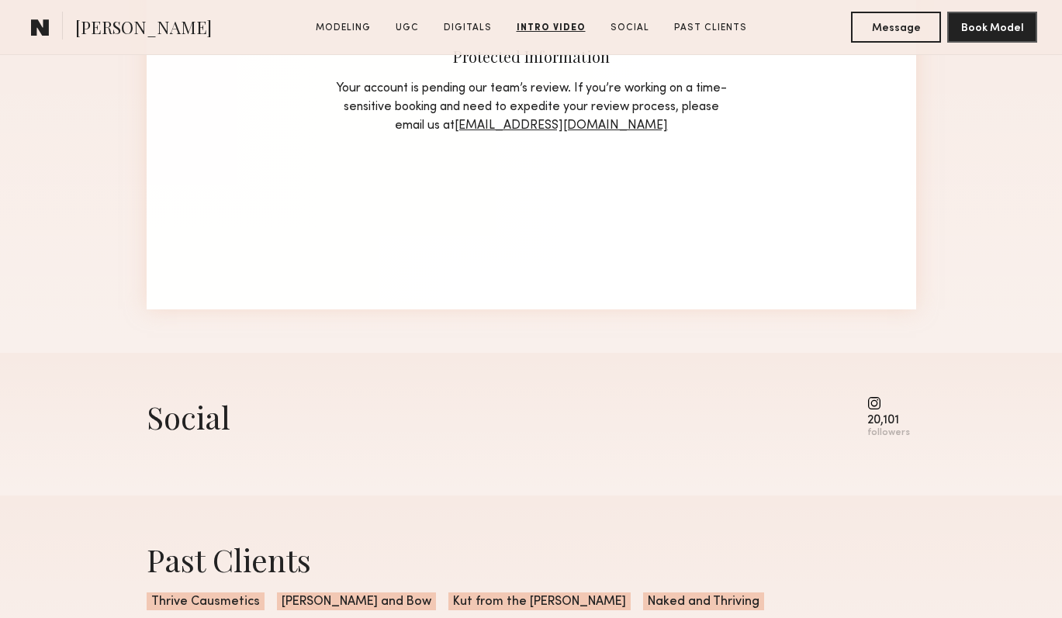
scroll to position [3141, 0]
click at [878, 409] on common-icon at bounding box center [888, 403] width 43 height 14
click at [878, 406] on common-icon at bounding box center [888, 403] width 43 height 14
click at [884, 437] on div "followers" at bounding box center [888, 433] width 43 height 12
click at [884, 410] on common-icon at bounding box center [888, 403] width 43 height 14
